Goal: Book appointment/travel/reservation

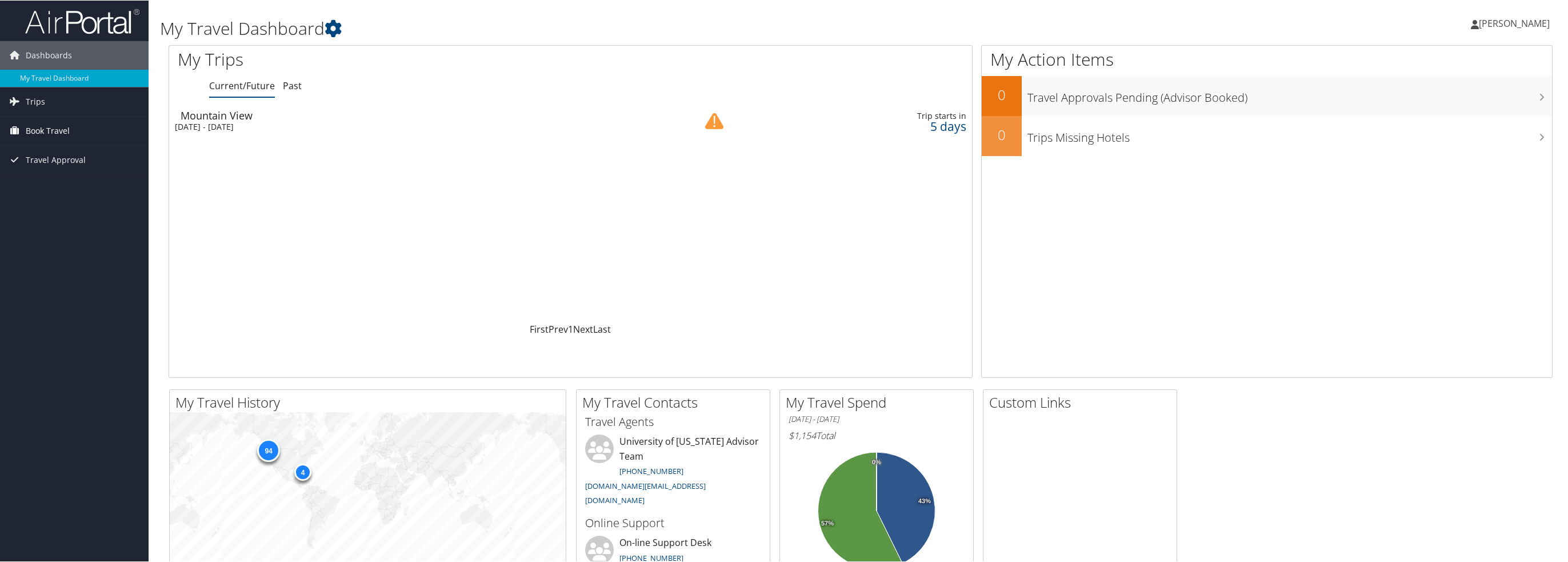
click at [62, 126] on span "Book Travel" at bounding box center [48, 130] width 44 height 29
click at [54, 153] on link "Agent Booking Request" at bounding box center [74, 153] width 148 height 17
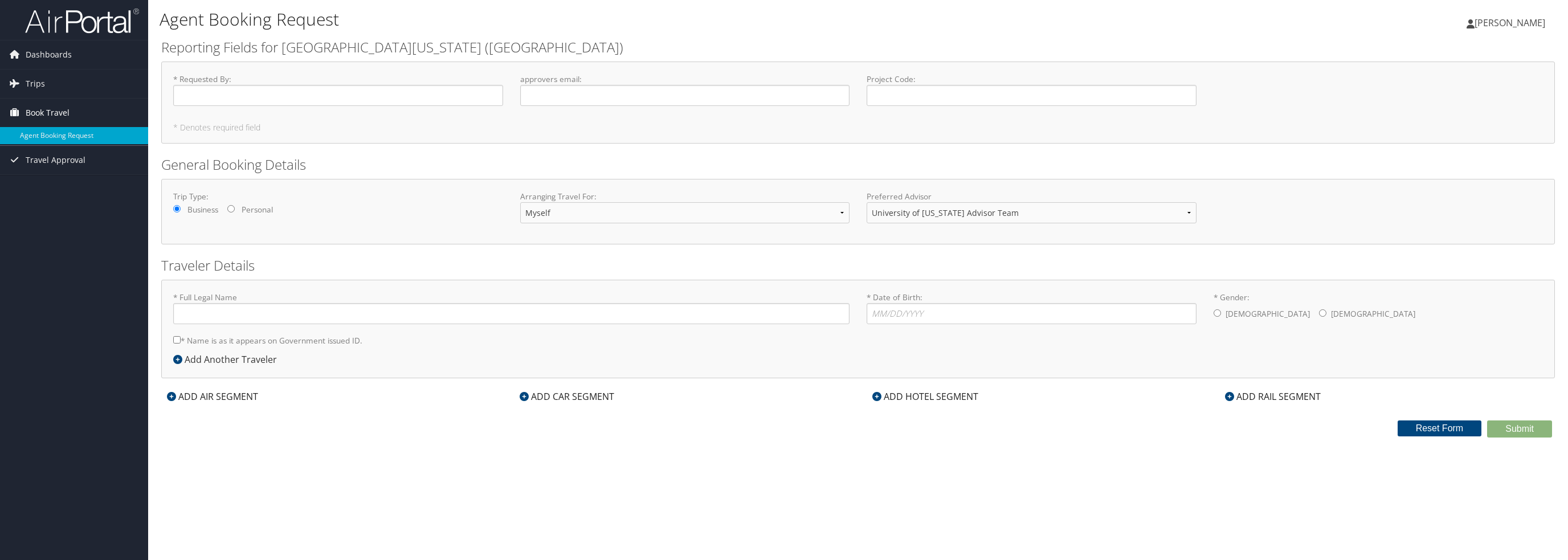
type input "[PERSON_NAME]"
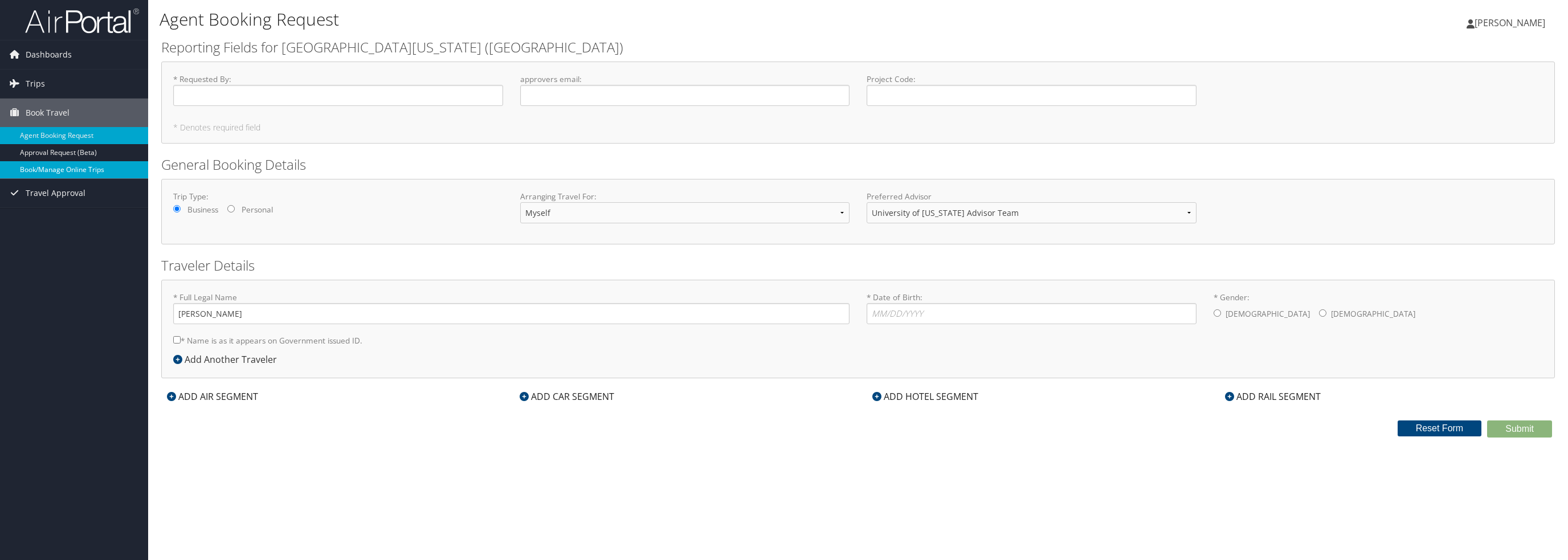
click at [44, 167] on link "Book/Manage Online Trips" at bounding box center [74, 170] width 148 height 17
